Goal: Check status: Check status

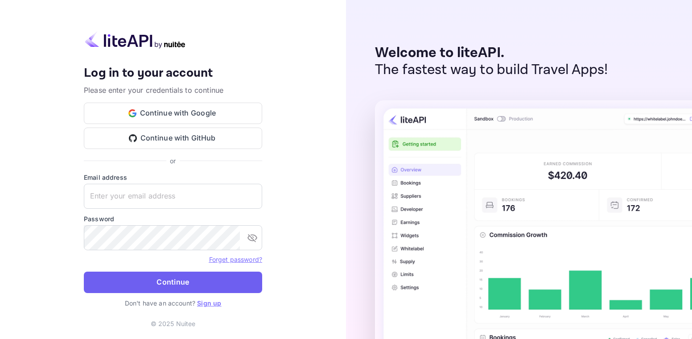
type input "adminpassword_support@yandex-team.ru"
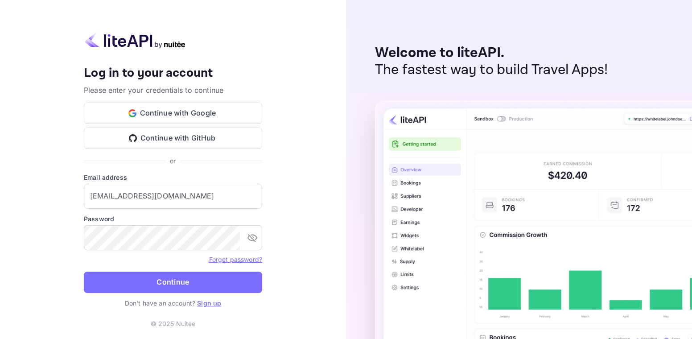
click at [160, 289] on button "Continue" at bounding box center [173, 282] width 178 height 21
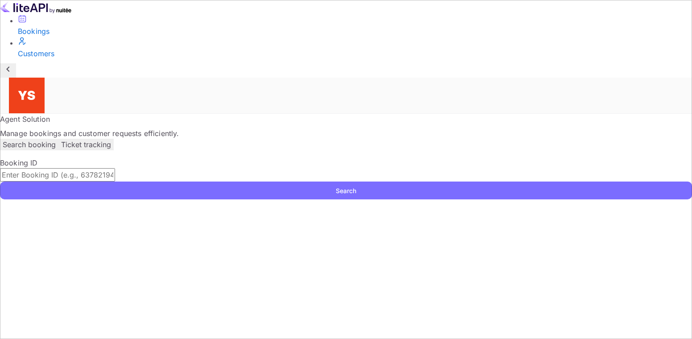
click at [115, 168] on input "text" at bounding box center [57, 174] width 115 height 13
paste input "8882350"
type input "8882350"
click at [626, 182] on button "Search" at bounding box center [346, 191] width 692 height 18
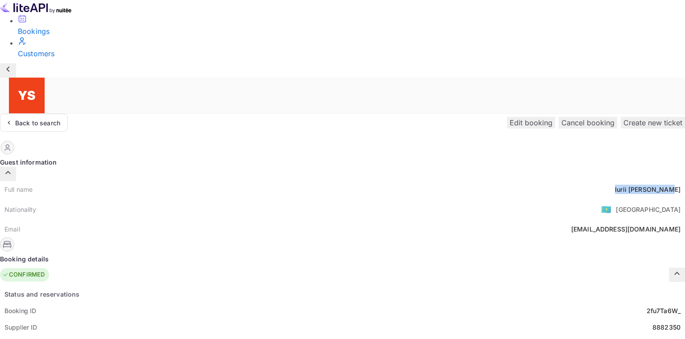
drag, startPoint x: 344, startPoint y: 105, endPoint x: 390, endPoint y: 107, distance: 46.0
click at [390, 181] on div "Full name Iurii Tikhonenkov" at bounding box center [342, 189] width 685 height 17
copy div "Iurii Tikhonenkov"
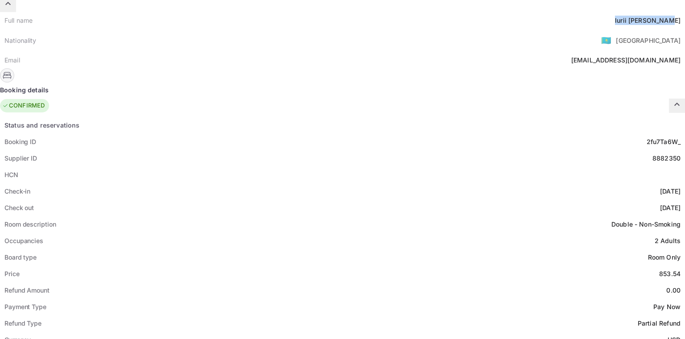
scroll to position [178, 0]
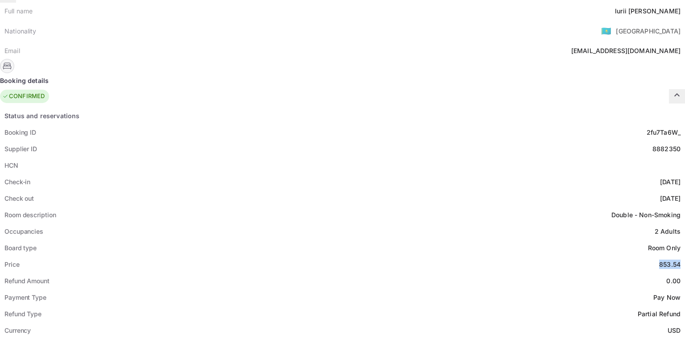
drag, startPoint x: 359, startPoint y: 174, endPoint x: 392, endPoint y: 178, distance: 32.8
click at [392, 256] on div "Price 853.54" at bounding box center [342, 264] width 685 height 17
copy div "853.54"
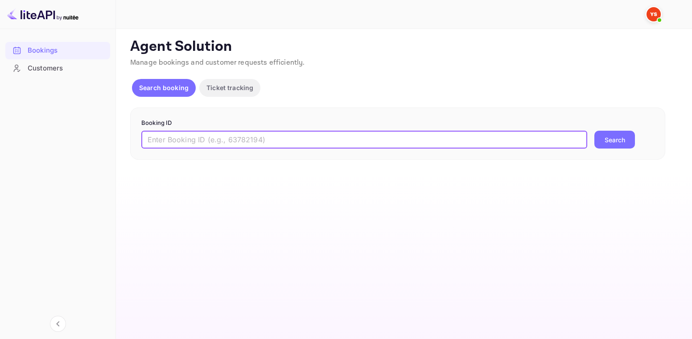
click at [225, 134] on input "text" at bounding box center [364, 140] width 446 height 18
paste input "9791205"
type input "9791205"
click at [626, 136] on button "Search" at bounding box center [615, 140] width 41 height 18
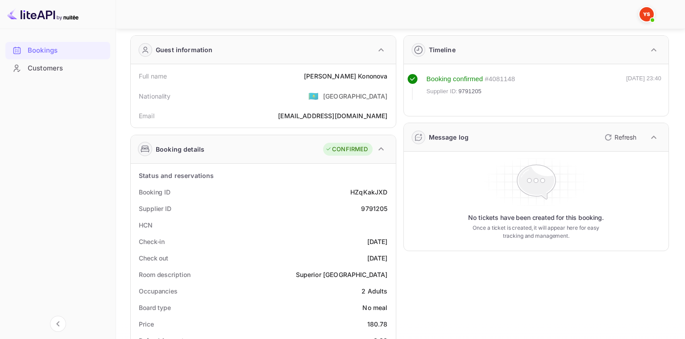
scroll to position [45, 0]
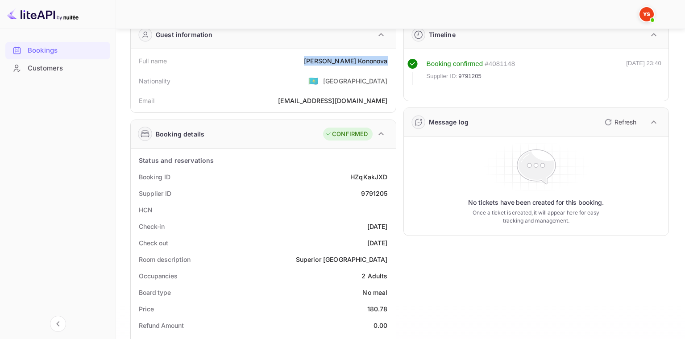
drag, startPoint x: 327, startPoint y: 62, endPoint x: 392, endPoint y: 66, distance: 65.2
click at [392, 66] on div "Full name [PERSON_NAME]" at bounding box center [263, 61] width 258 height 17
copy div "[PERSON_NAME]"
drag, startPoint x: 368, startPoint y: 310, endPoint x: 387, endPoint y: 311, distance: 19.7
click at [387, 311] on div "180.78" at bounding box center [377, 308] width 21 height 9
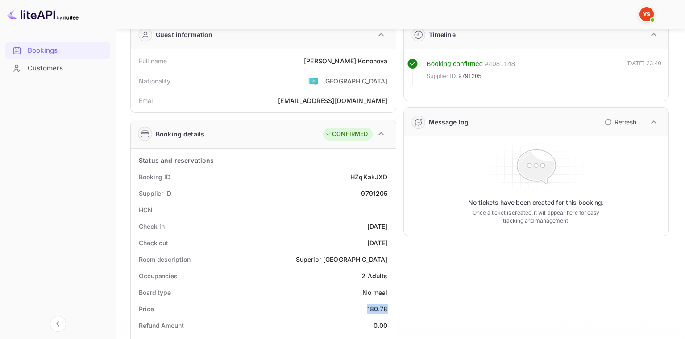
copy div "180.78"
